Goal: Task Accomplishment & Management: Manage account settings

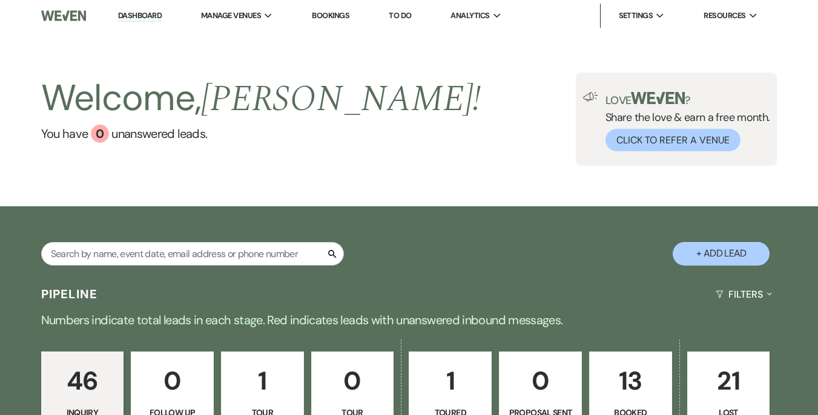
click at [270, 55] on div "Welcome, [PERSON_NAME] ! You have 0 unanswered lead s . Love ? Share the love &…" at bounding box center [409, 118] width 818 height 175
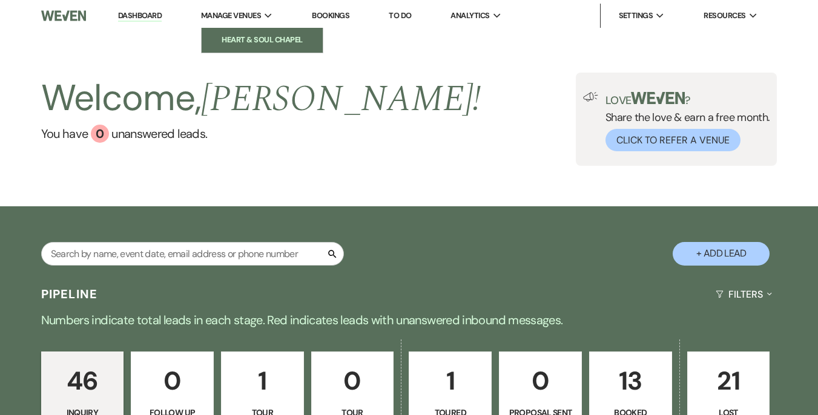
click at [263, 50] on link "Heart & Soul Chapel" at bounding box center [262, 40] width 121 height 24
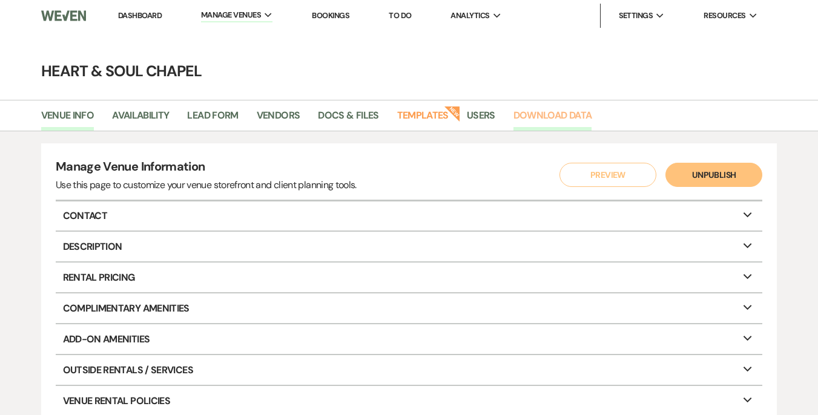
click at [537, 112] on link "Download Data" at bounding box center [553, 119] width 79 height 23
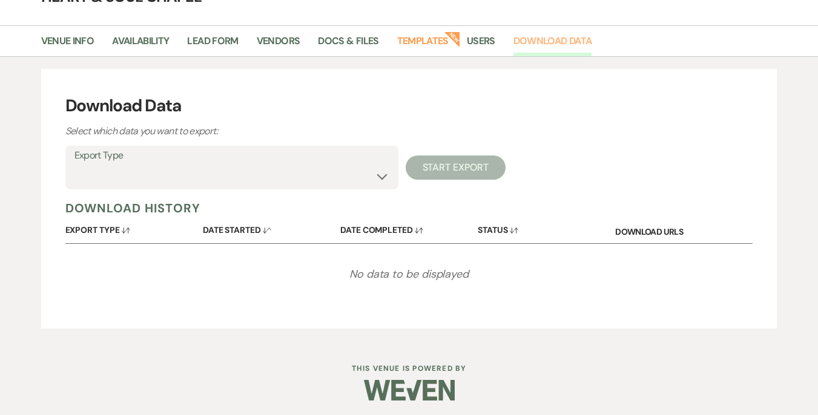
scroll to position [78, 0]
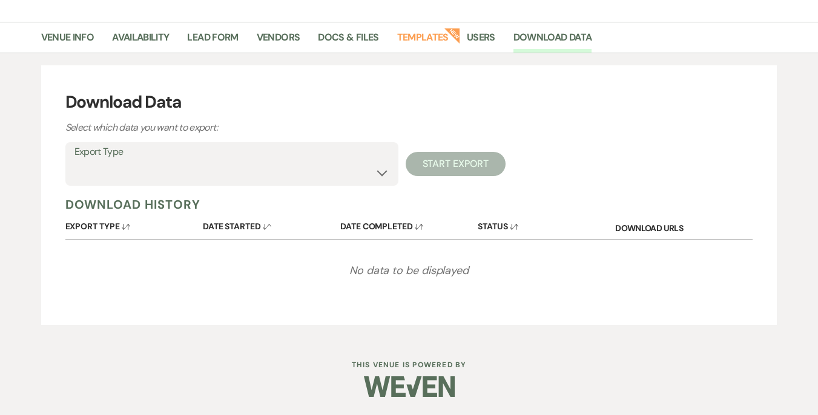
click at [330, 159] on label "Export Type" at bounding box center [231, 153] width 315 height 18
click at [368, 164] on select "Availability Calendar Information Category Templates Contacts Information Event…" at bounding box center [231, 173] width 315 height 24
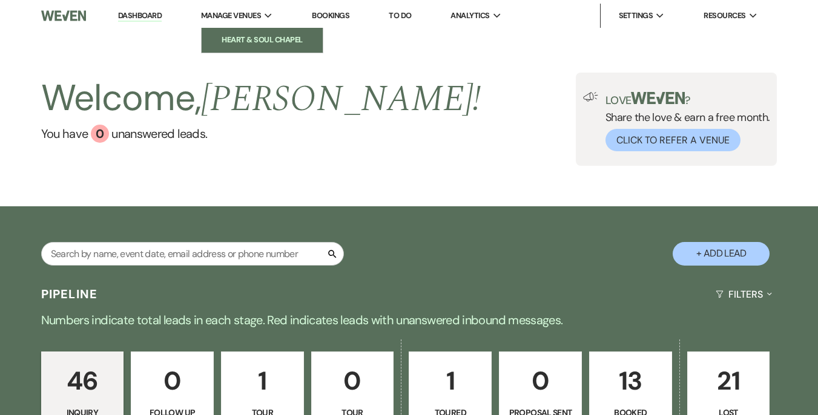
click at [260, 41] on li "Heart & Soul Chapel" at bounding box center [262, 40] width 109 height 12
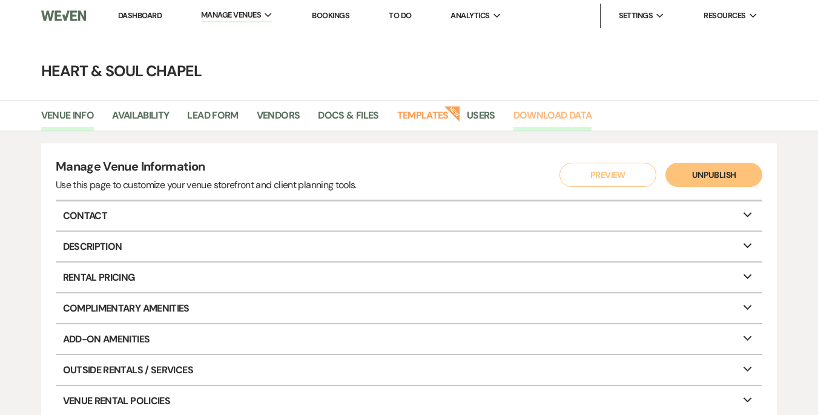
click at [558, 113] on link "Download Data" at bounding box center [553, 119] width 79 height 23
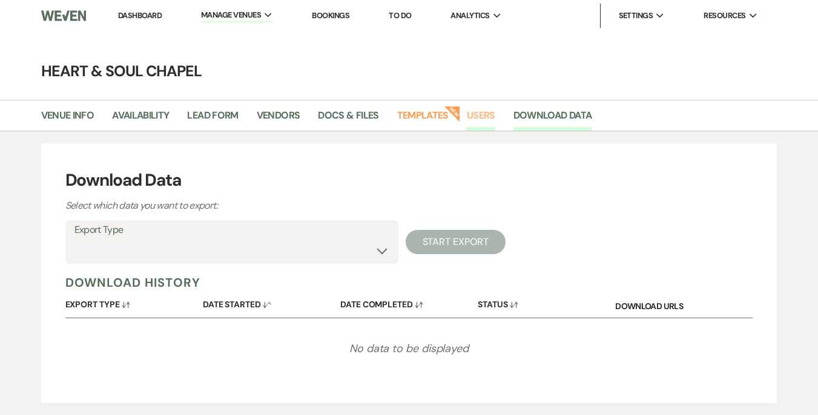
click at [488, 115] on link "Users" at bounding box center [481, 119] width 28 height 23
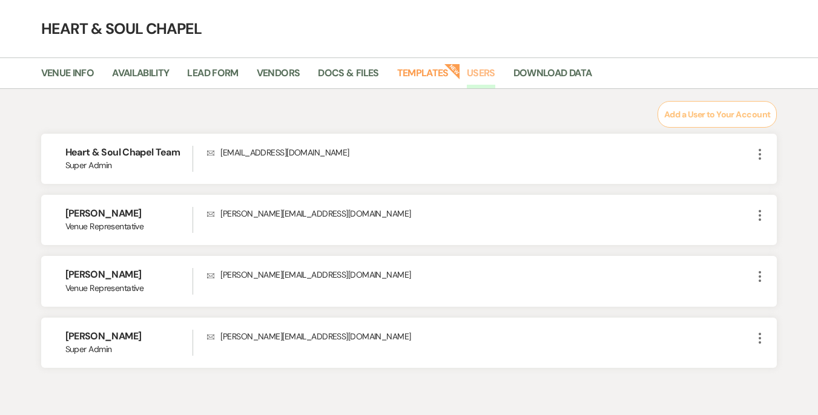
scroll to position [35, 0]
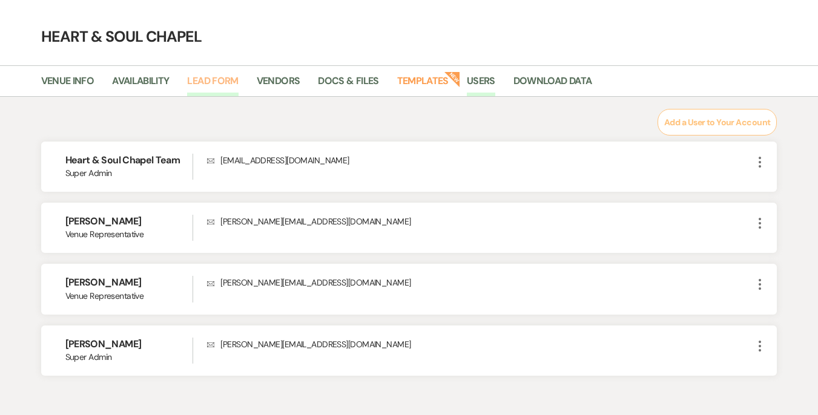
click at [217, 85] on link "Lead Form" at bounding box center [212, 84] width 51 height 23
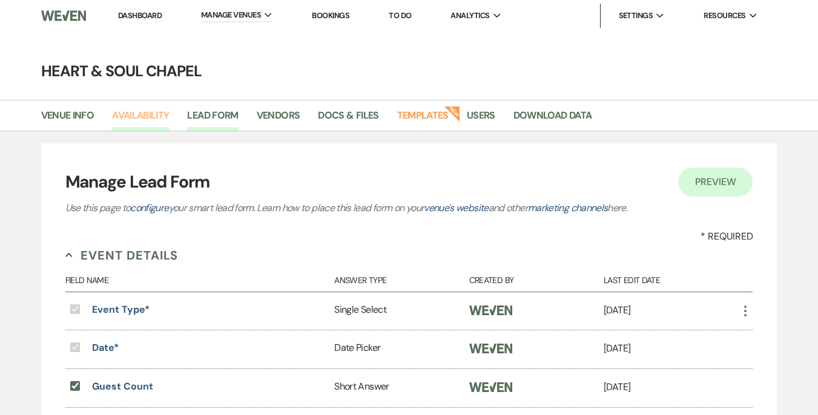
click at [134, 114] on link "Availability" at bounding box center [140, 119] width 57 height 23
select select "2"
select select "2026"
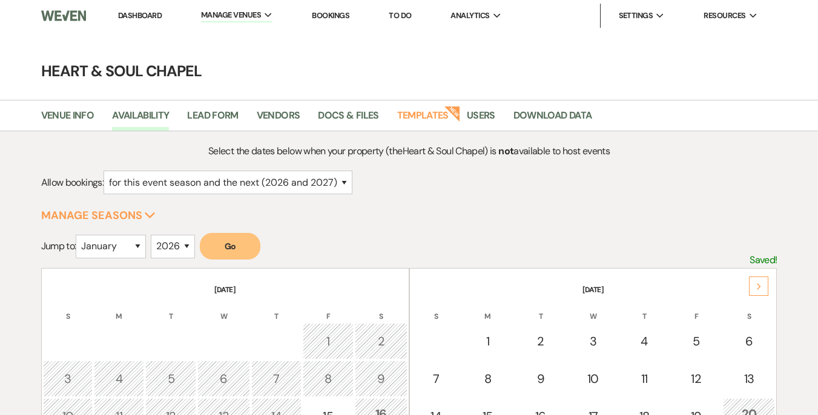
click at [545, 104] on div "Venue Info Availability Lead Form Vendors Docs & Files Templates New Users Down…" at bounding box center [409, 115] width 818 height 31
click at [536, 113] on link "Download Data" at bounding box center [553, 119] width 79 height 23
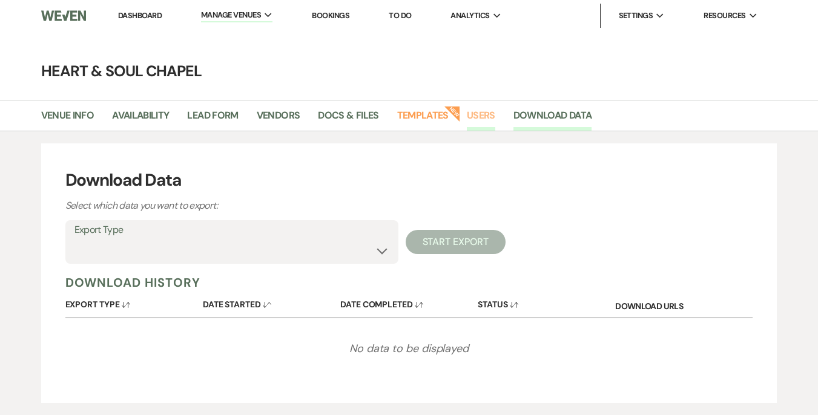
click at [481, 118] on link "Users" at bounding box center [481, 119] width 28 height 23
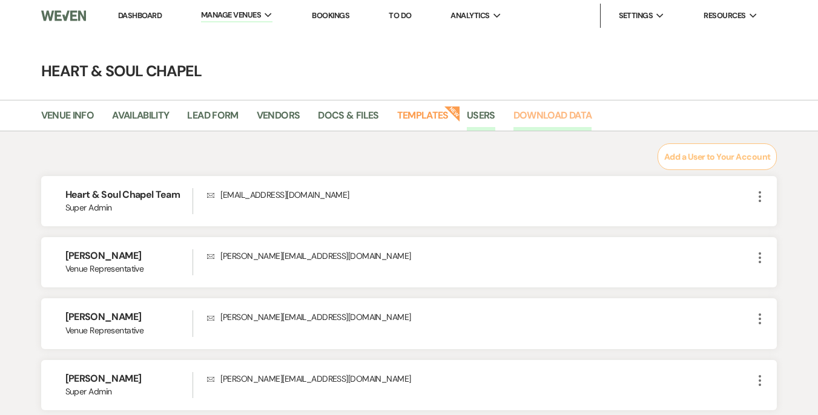
click at [575, 127] on link "Download Data" at bounding box center [553, 119] width 79 height 23
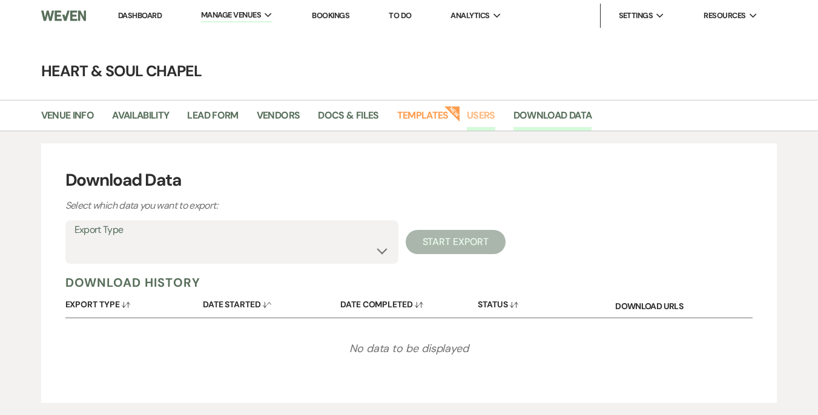
click at [494, 124] on link "Users" at bounding box center [481, 119] width 28 height 23
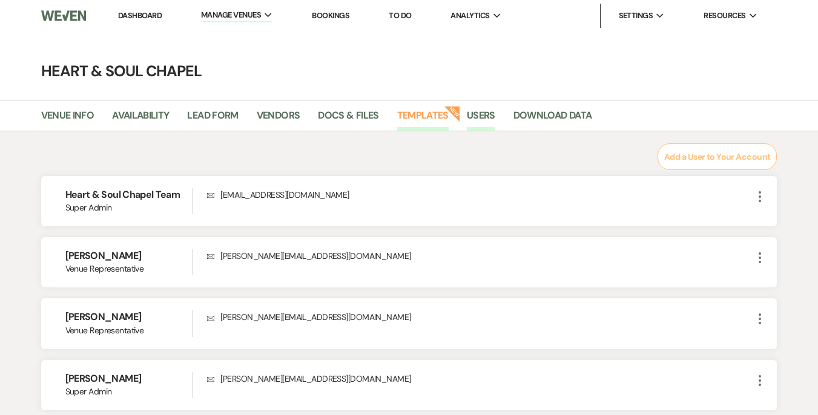
click at [429, 122] on link "Templates" at bounding box center [422, 119] width 51 height 23
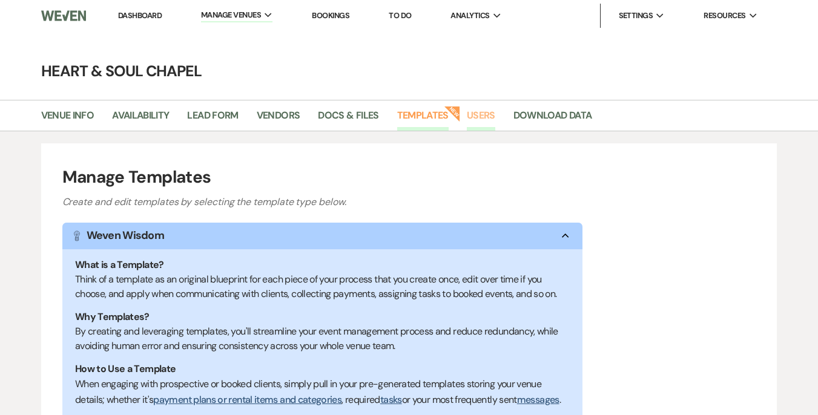
click at [482, 122] on link "Users" at bounding box center [481, 119] width 28 height 23
